Goal: Task Accomplishment & Management: Use online tool/utility

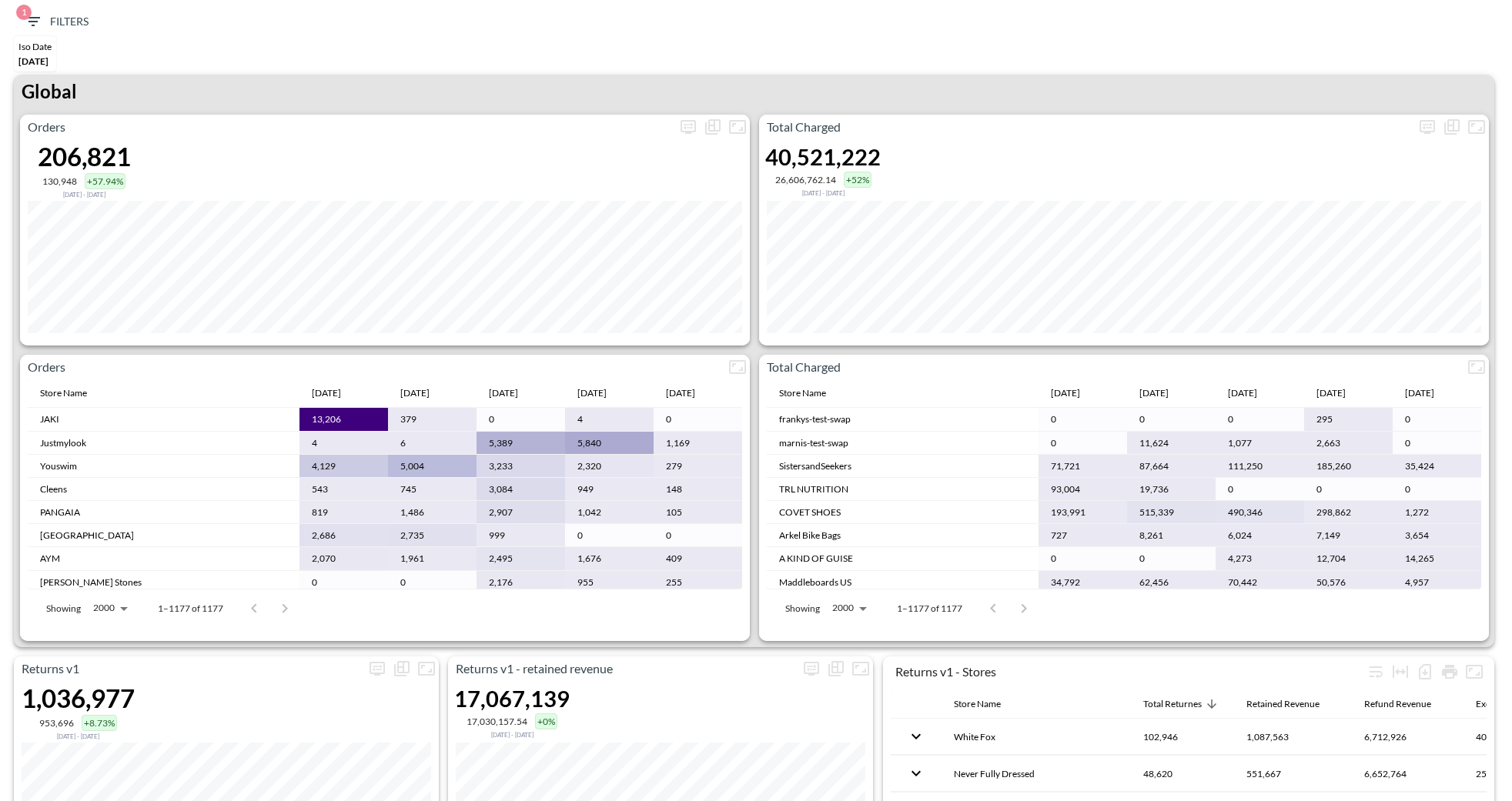
click at [845, 55] on div "Iso Date [DATE]" at bounding box center [756, 55] width 1497 height 38
click at [1424, 123] on icon "more" at bounding box center [1427, 125] width 9 height 6
click at [1310, 263] on body "BI.P.EYE, Interactive Analytics Dashboards 1 Filters Iso Date [DATE] Returns v2…" at bounding box center [756, 400] width 1512 height 801
click at [1290, 279] on div "Days" at bounding box center [1283, 282] width 20 height 14
type input "Days"
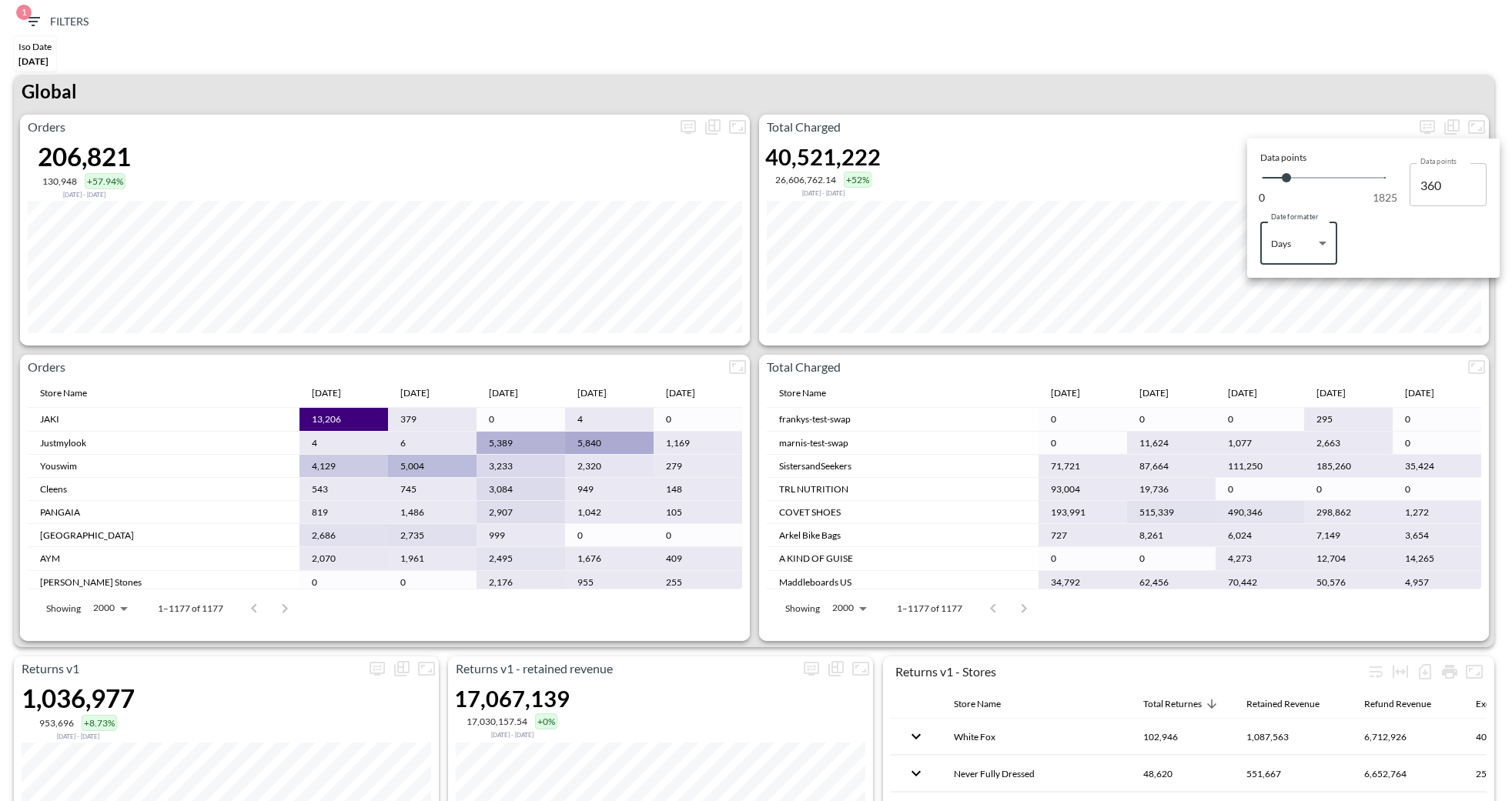
click at [1157, 88] on div at bounding box center [756, 400] width 1512 height 801
click at [1424, 124] on icon "more" at bounding box center [1427, 125] width 9 height 6
click at [1283, 225] on body "BI.P.EYE, Interactive Analytics Dashboards 1 Filters Iso Date [DATE] Returns v2…" at bounding box center [756, 400] width 1512 height 801
click at [1289, 284] on div "Days" at bounding box center [1283, 282] width 20 height 14
type input "Days"
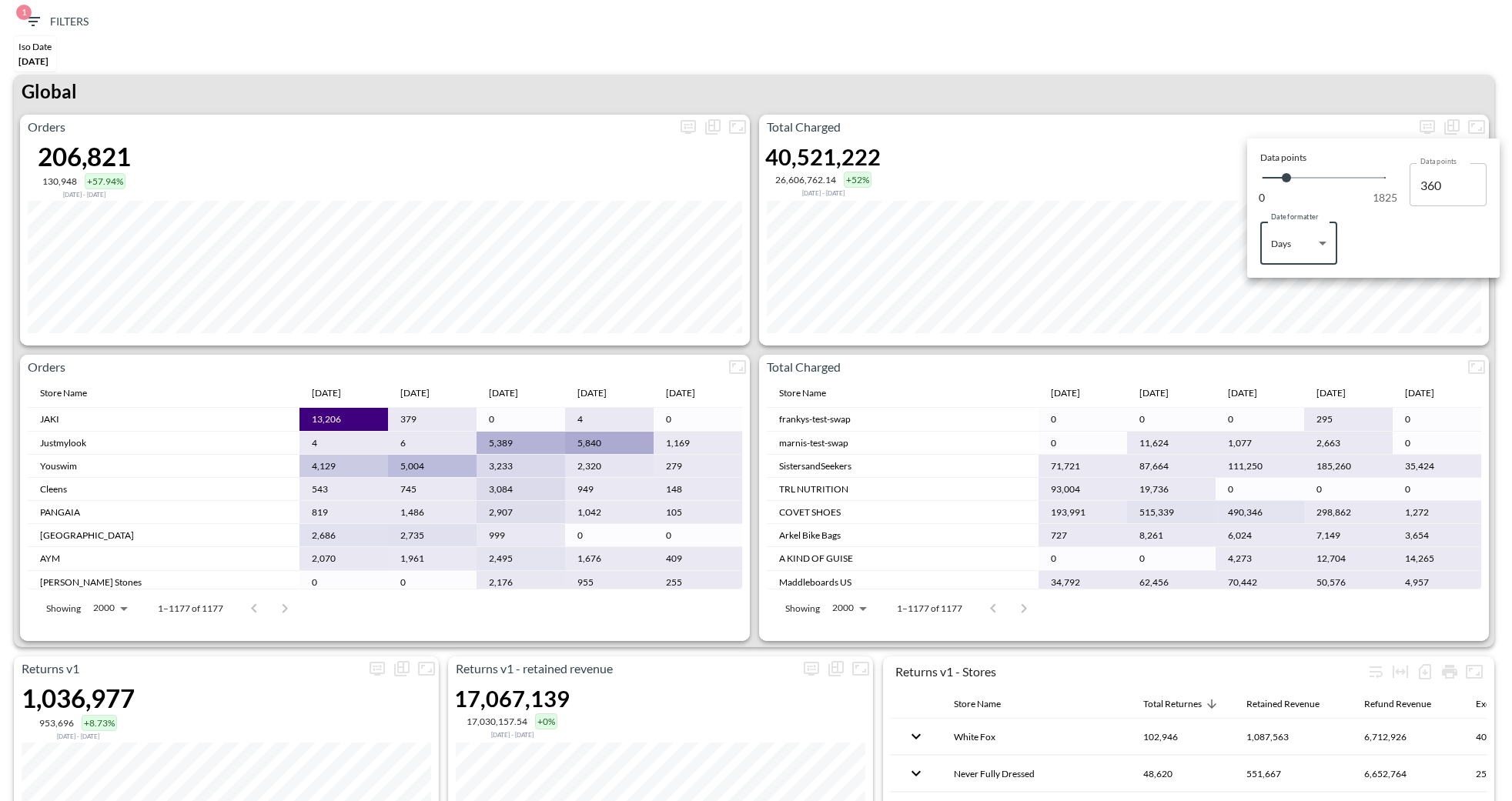
click at [1097, 88] on div at bounding box center [756, 400] width 1512 height 801
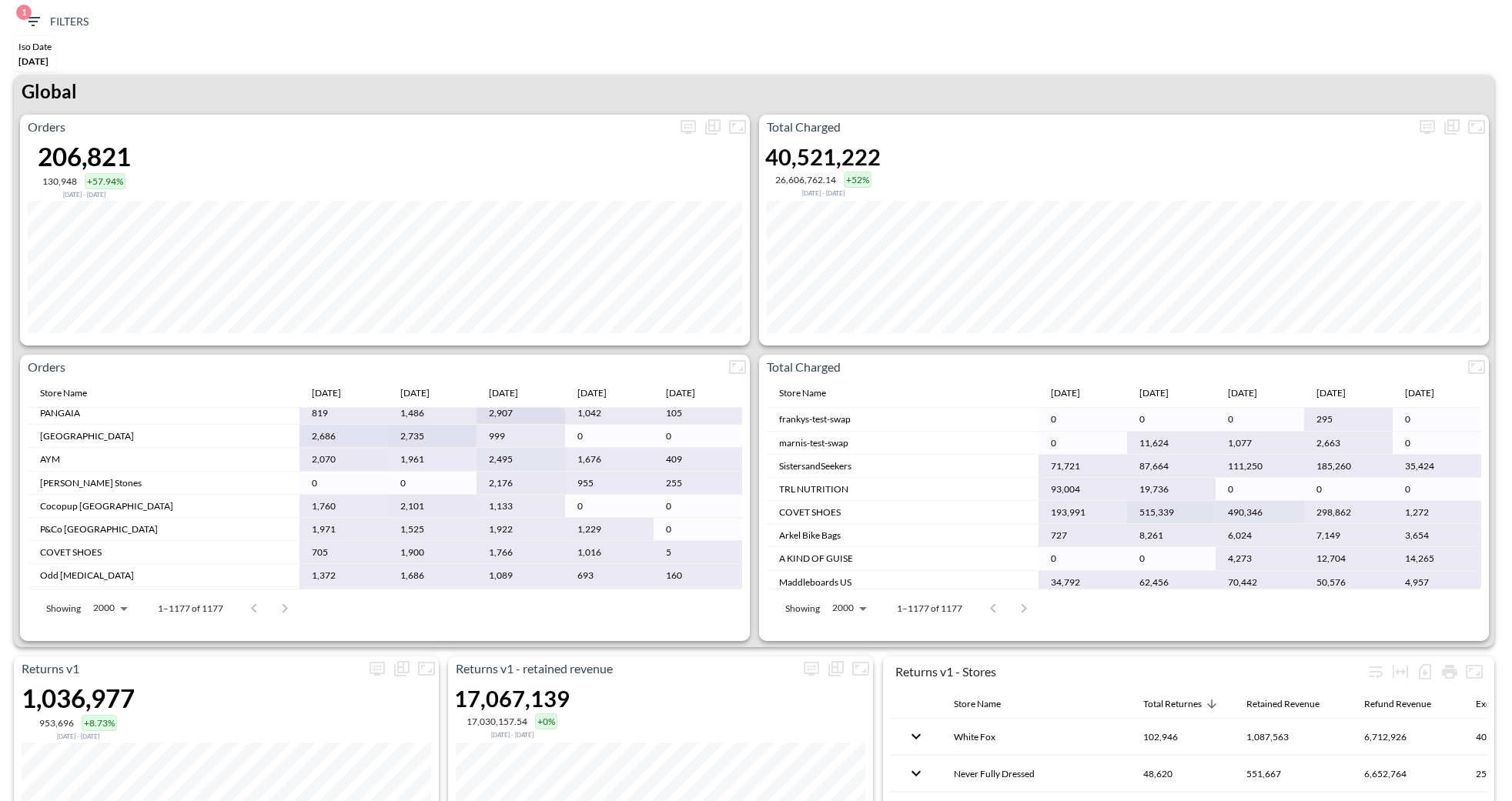
scroll to position [71, 0]
